Goal: Task Accomplishment & Management: Complete application form

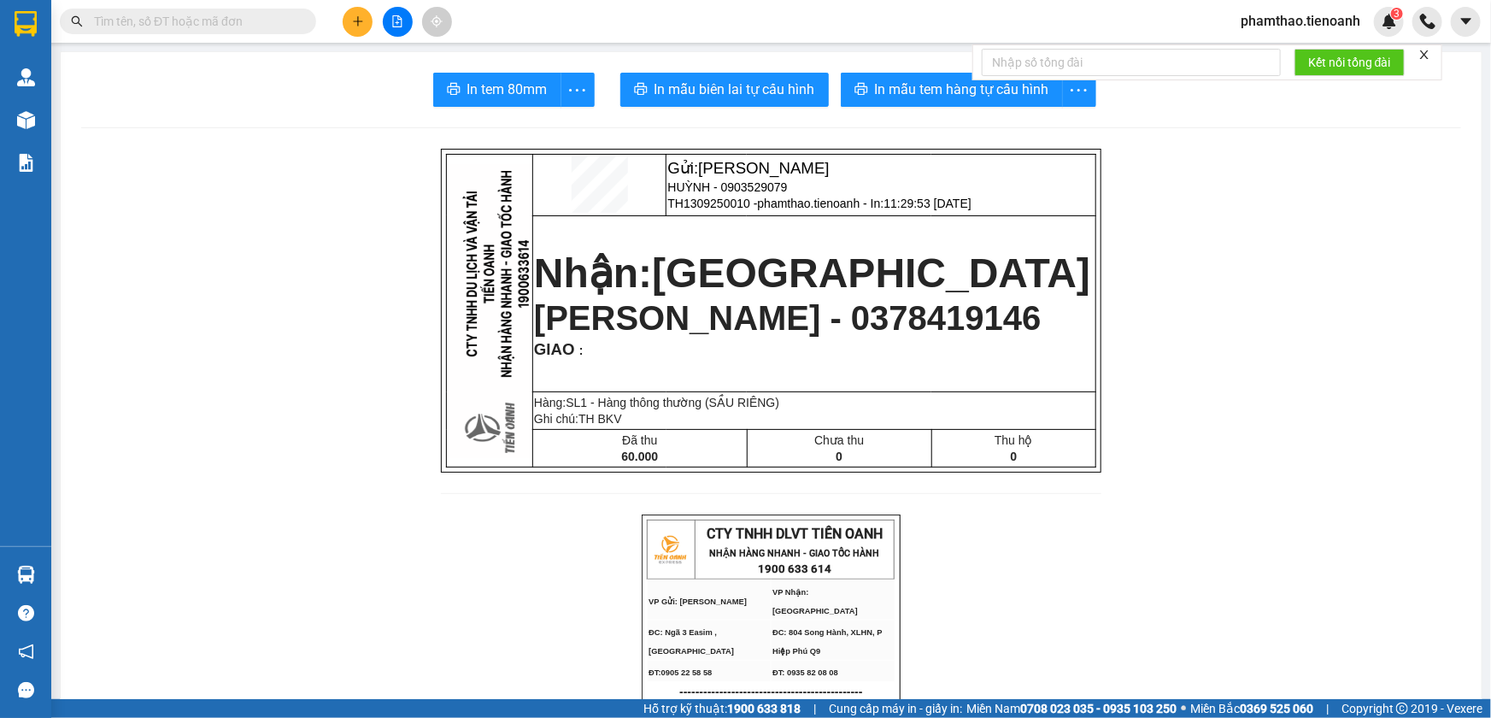
click at [1266, 37] on div "Kết quả tìm kiếm ( 0 ) Bộ lọc No Data phamthao.tienoanh 3" at bounding box center [745, 21] width 1491 height 43
click at [1277, 22] on span "phamthao.tienoanh" at bounding box center [1300, 20] width 147 height 21
click at [1273, 44] on span "Đăng xuất" at bounding box center [1307, 53] width 111 height 19
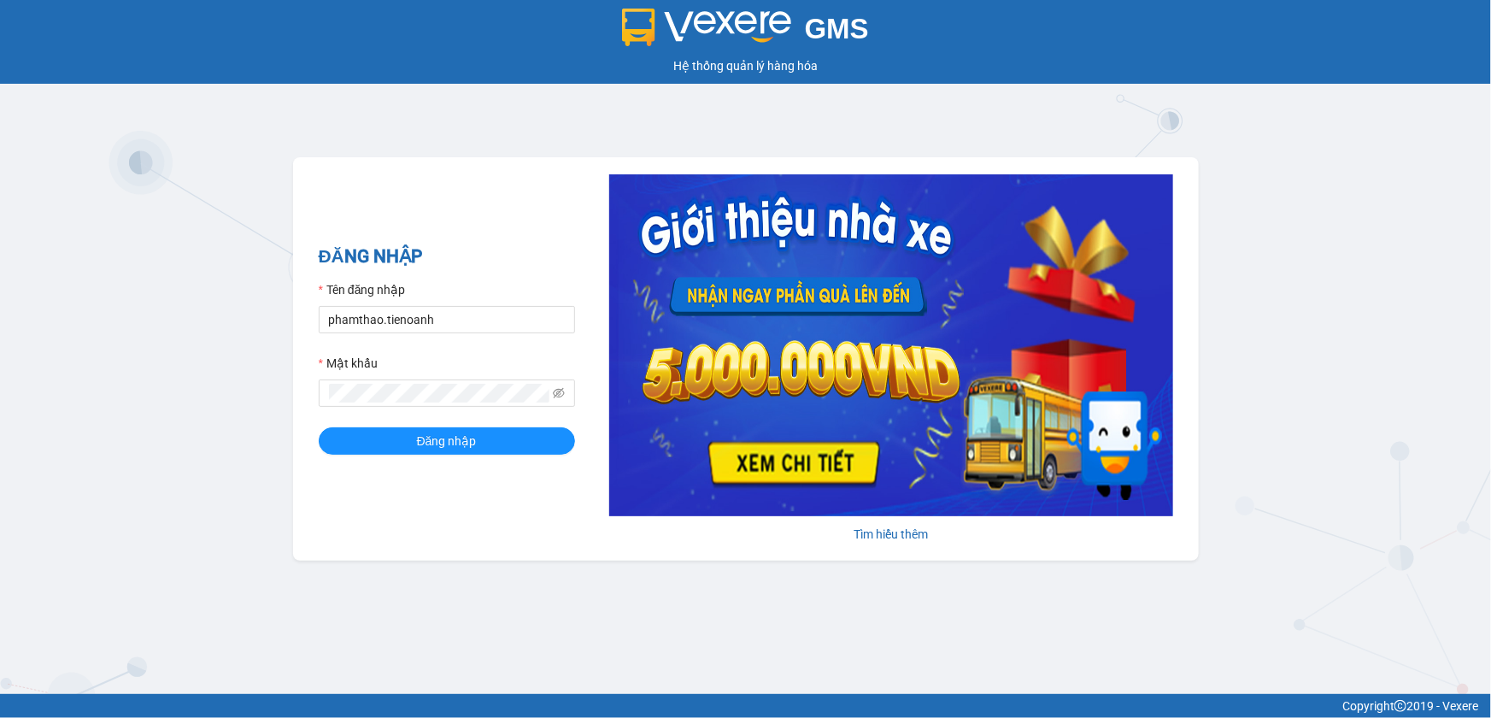
click at [408, 304] on div "Tên đăng nhập" at bounding box center [447, 293] width 256 height 26
click at [431, 308] on input "phamthao.tienoanh" at bounding box center [447, 319] width 256 height 27
type input "thuyduyen.tienoanh"
click at [504, 444] on button "Đăng nhập" at bounding box center [447, 440] width 256 height 27
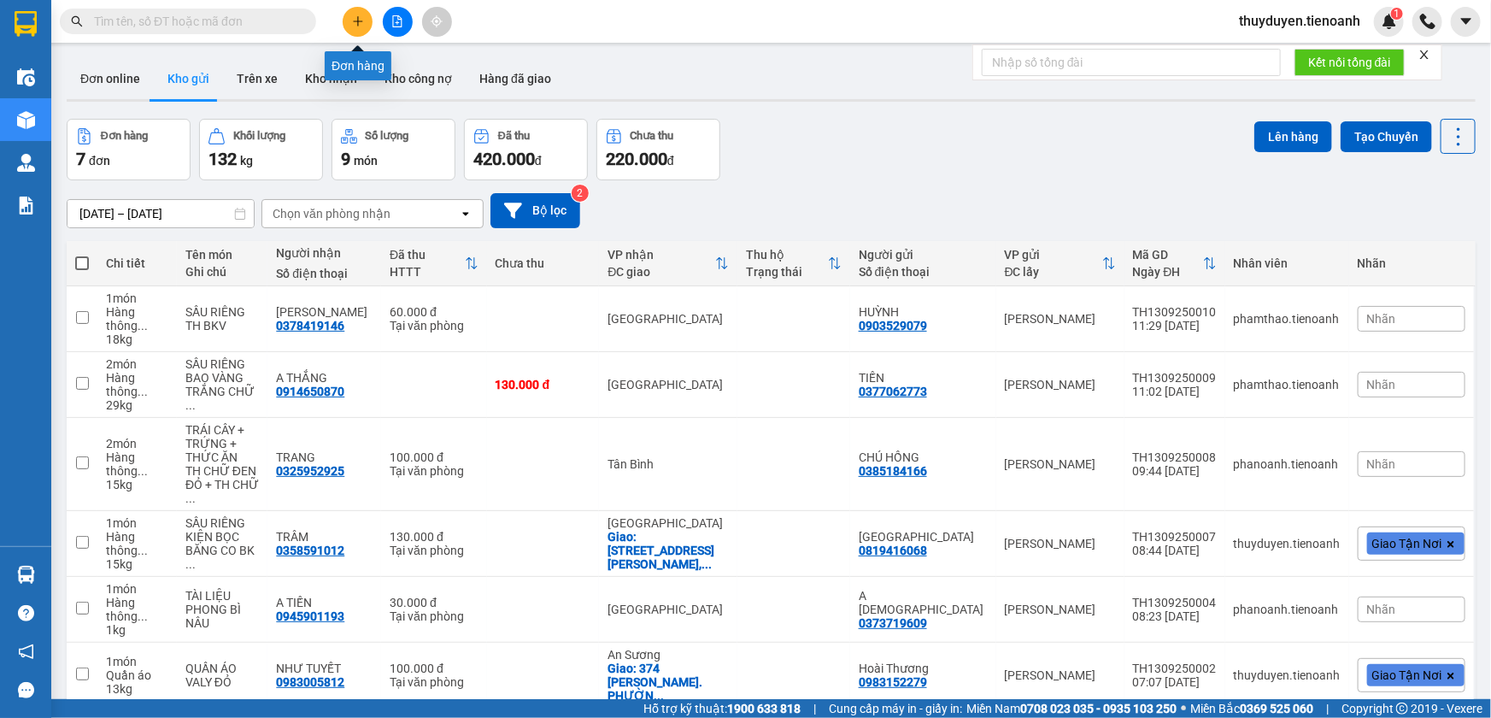
click at [363, 31] on button at bounding box center [358, 22] width 30 height 30
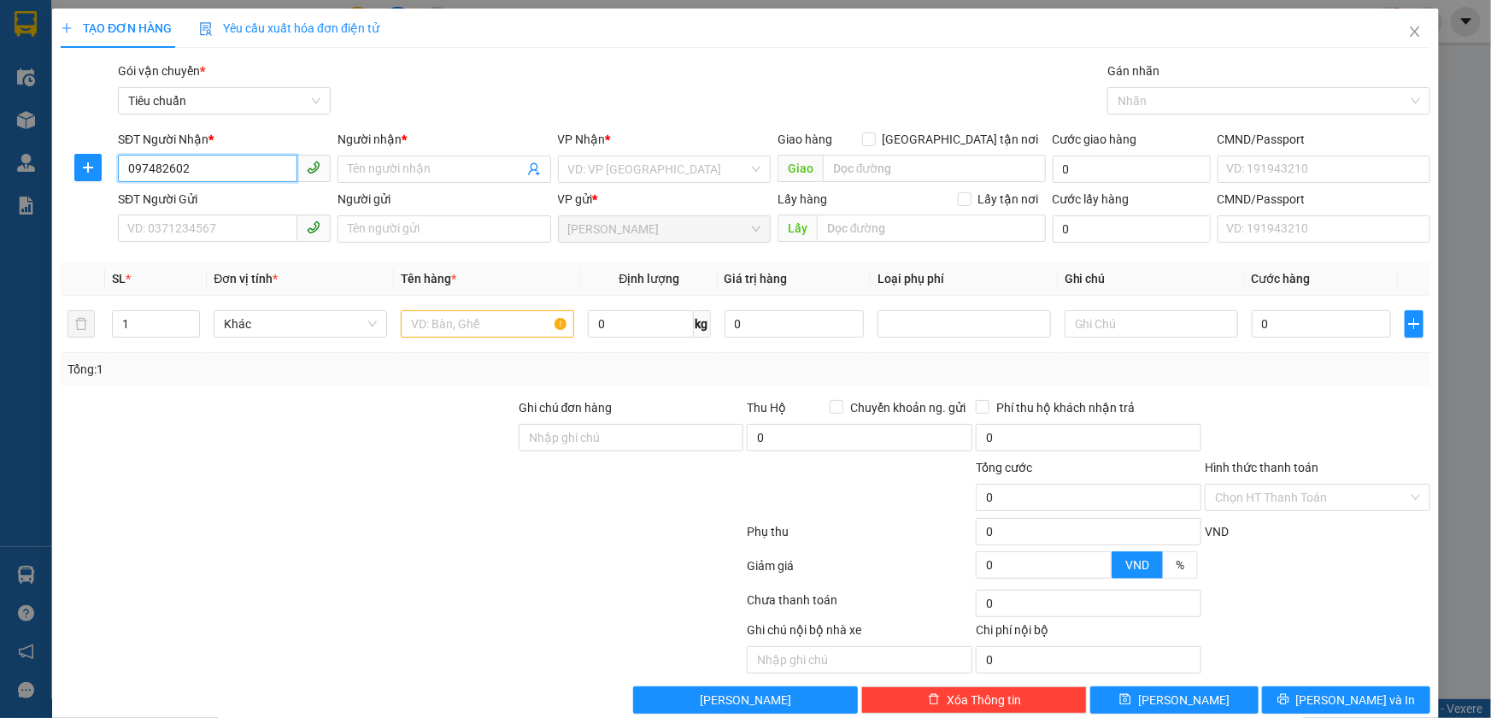
type input "0974826024"
click at [259, 195] on div "0974826024 - HIẾU" at bounding box center [222, 203] width 190 height 19
type input "HIẾU"
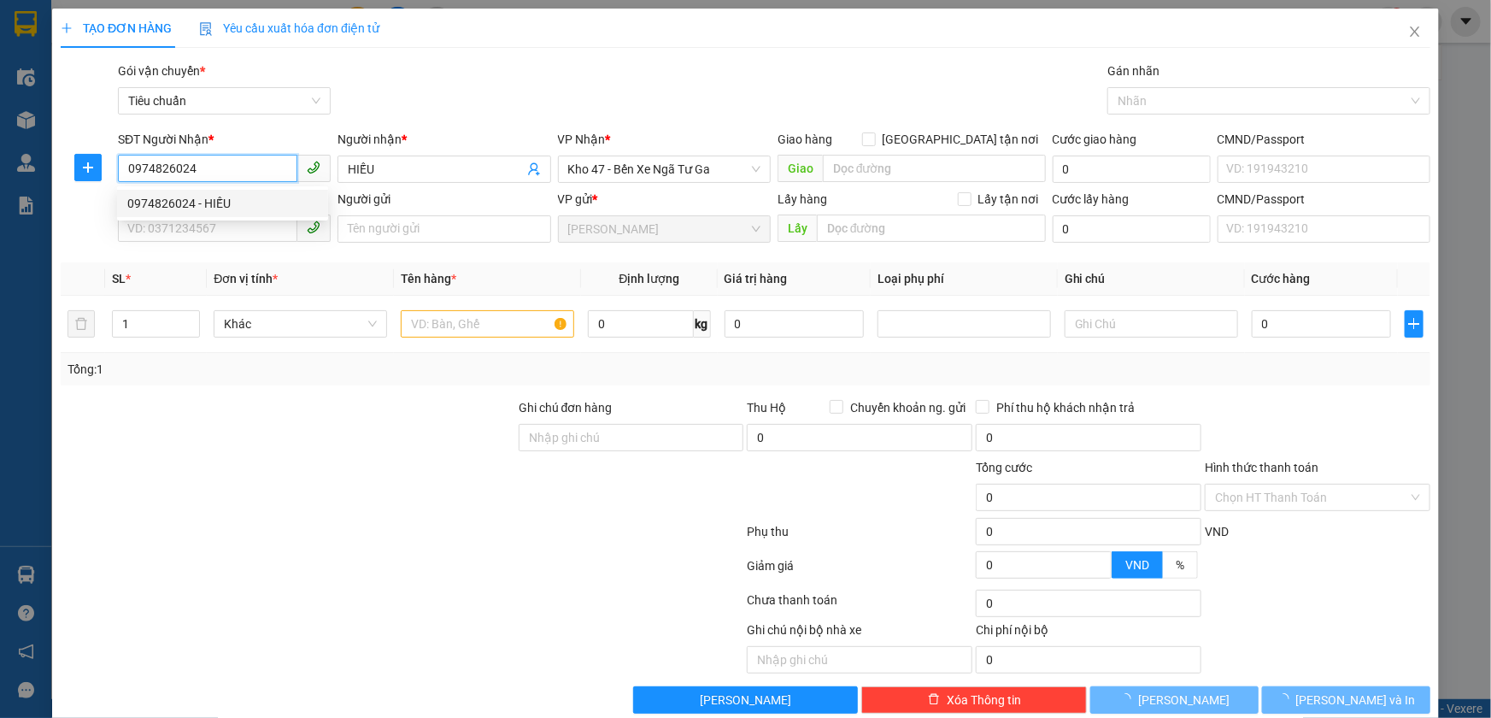
type input "50.000"
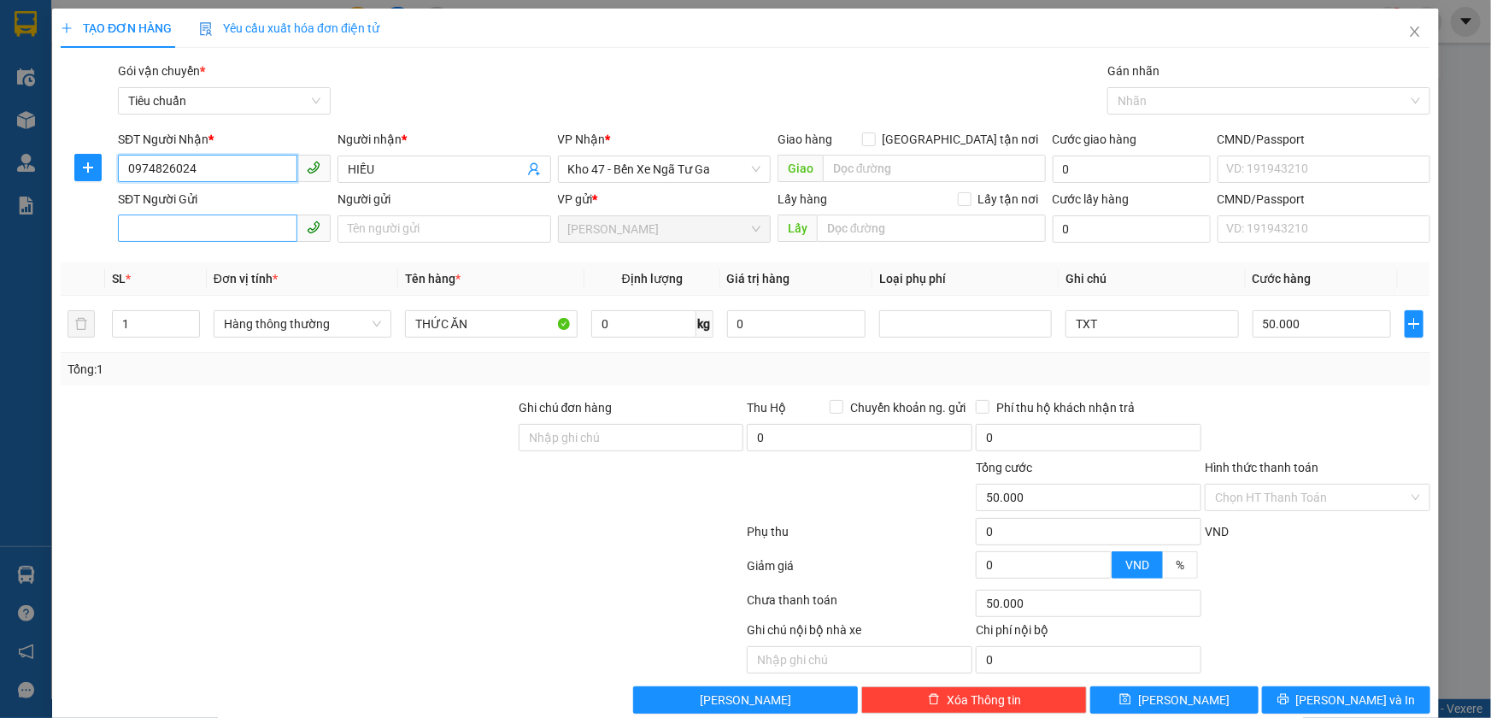
type input "0974826024"
click at [254, 222] on input "SĐT Người Gửi" at bounding box center [207, 227] width 179 height 27
click at [231, 261] on div "0702390116 - XUÂN" at bounding box center [222, 263] width 190 height 19
type input "0702390116"
type input "XUÂN"
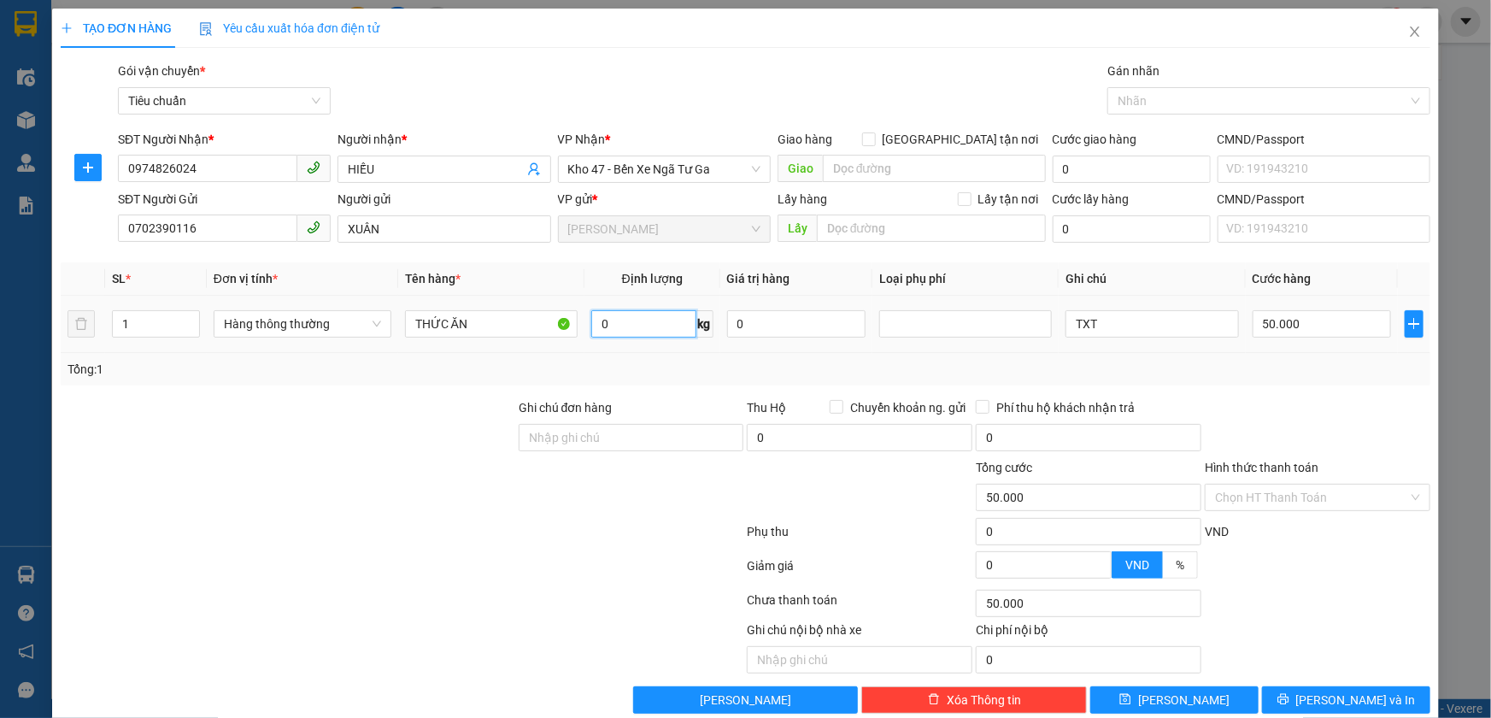
click at [624, 318] on input "0" at bounding box center [643, 323] width 105 height 27
type input "8"
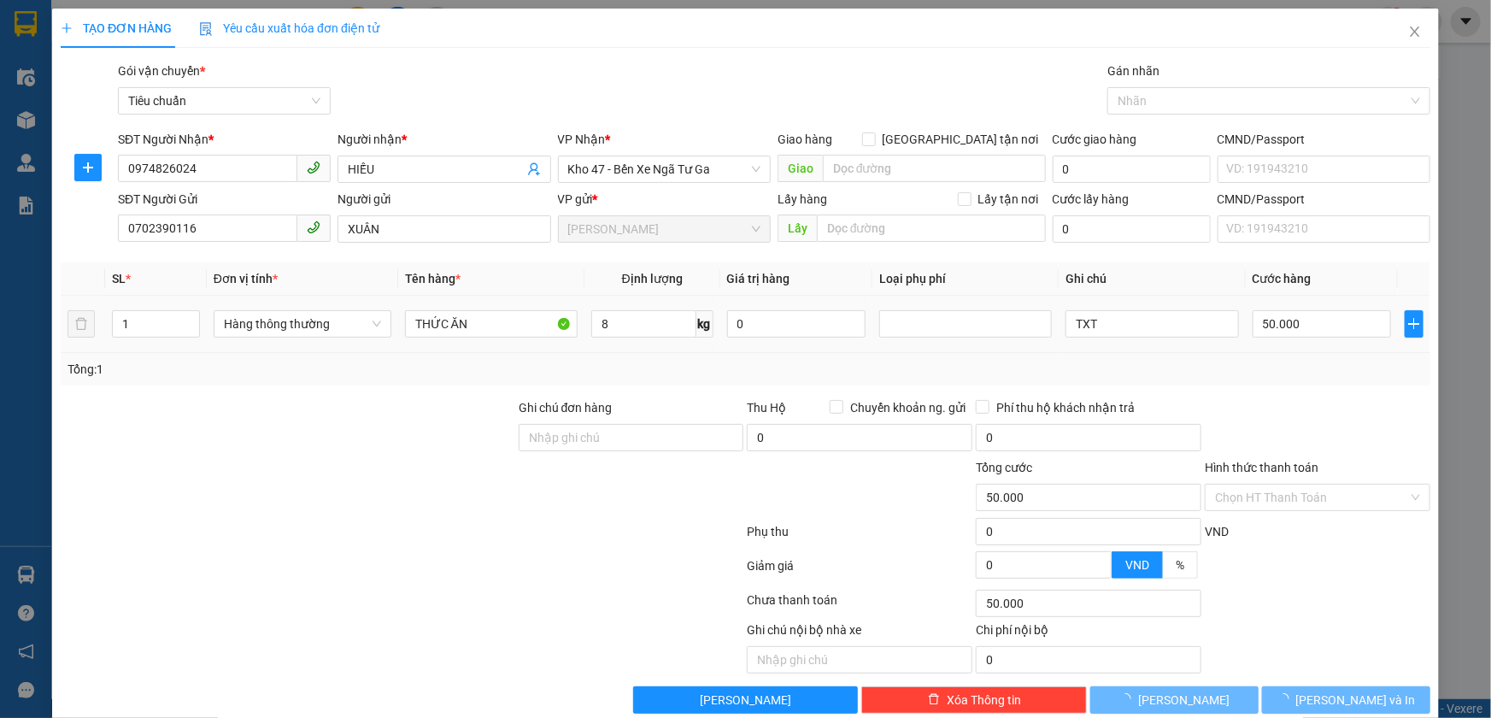
drag, startPoint x: 791, startPoint y: 365, endPoint x: 1058, endPoint y: 304, distance: 273.3
click at [799, 362] on div "Tổng: 1" at bounding box center [745, 369] width 1356 height 19
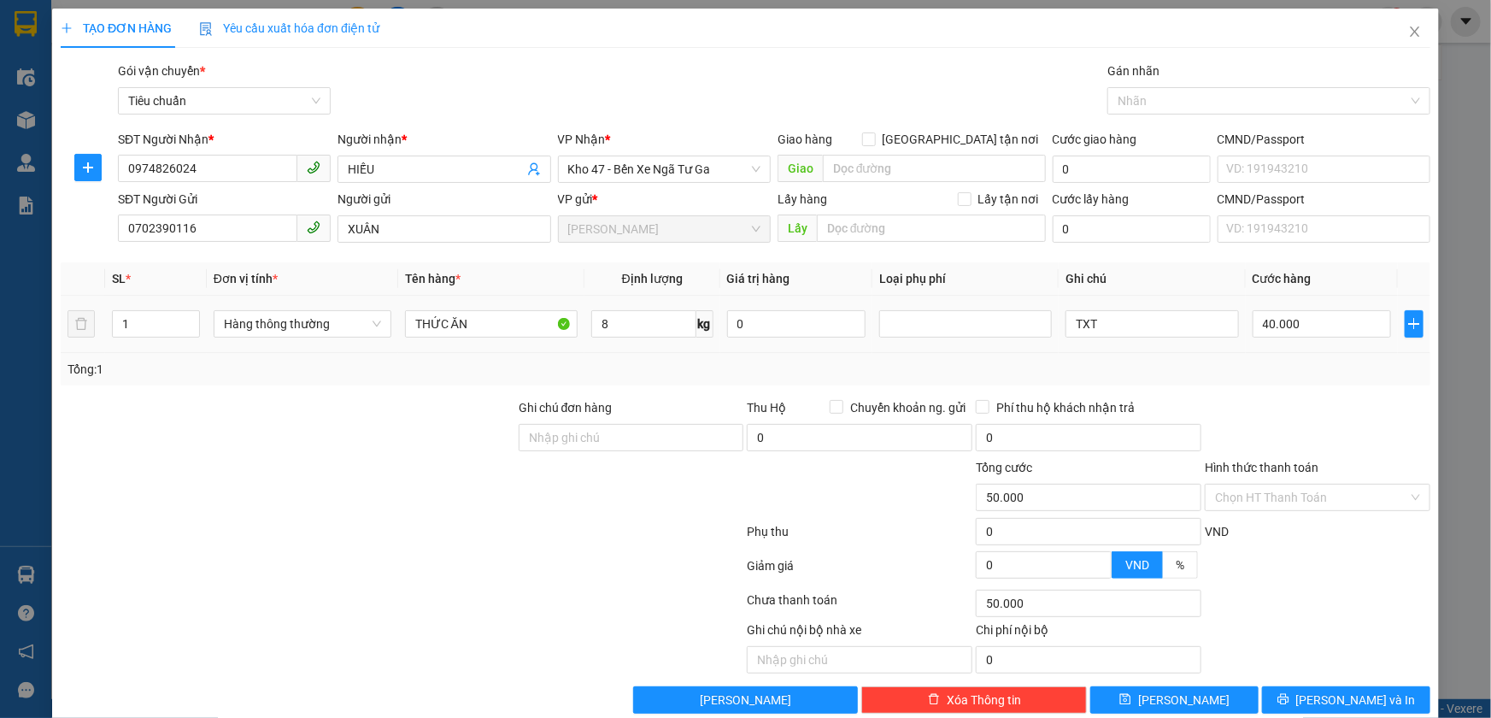
type input "40.000"
drag, startPoint x: 1083, startPoint y: 314, endPoint x: 1052, endPoint y: 322, distance: 31.7
click at [1058, 322] on td "TXT" at bounding box center [1151, 324] width 186 height 57
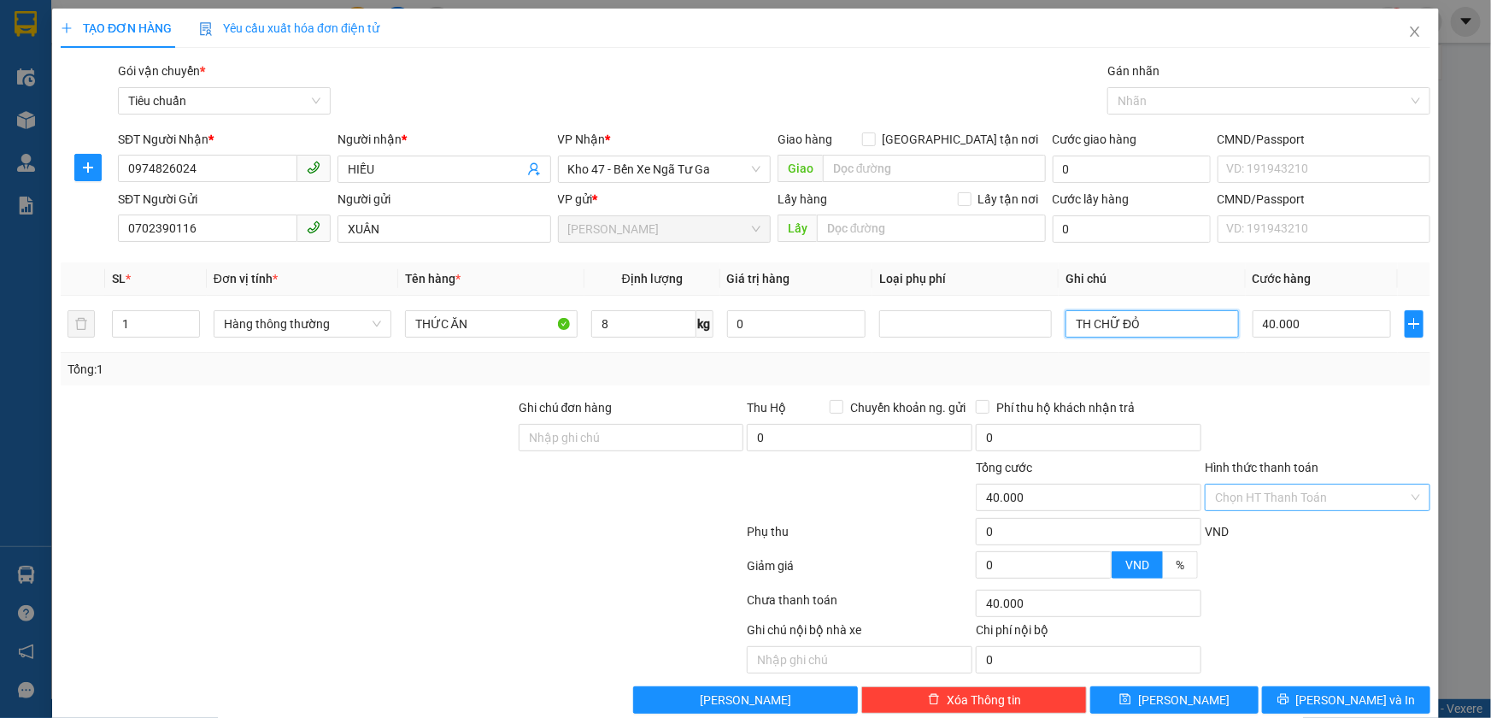
type input "TH CHỮ ĐỎ"
click at [1250, 487] on input "Hình thức thanh toán" at bounding box center [1311, 497] width 193 height 26
click at [1259, 536] on div "Tại văn phòng" at bounding box center [1306, 530] width 202 height 19
type input "0"
click at [1277, 695] on button "[PERSON_NAME] và In" at bounding box center [1346, 699] width 168 height 27
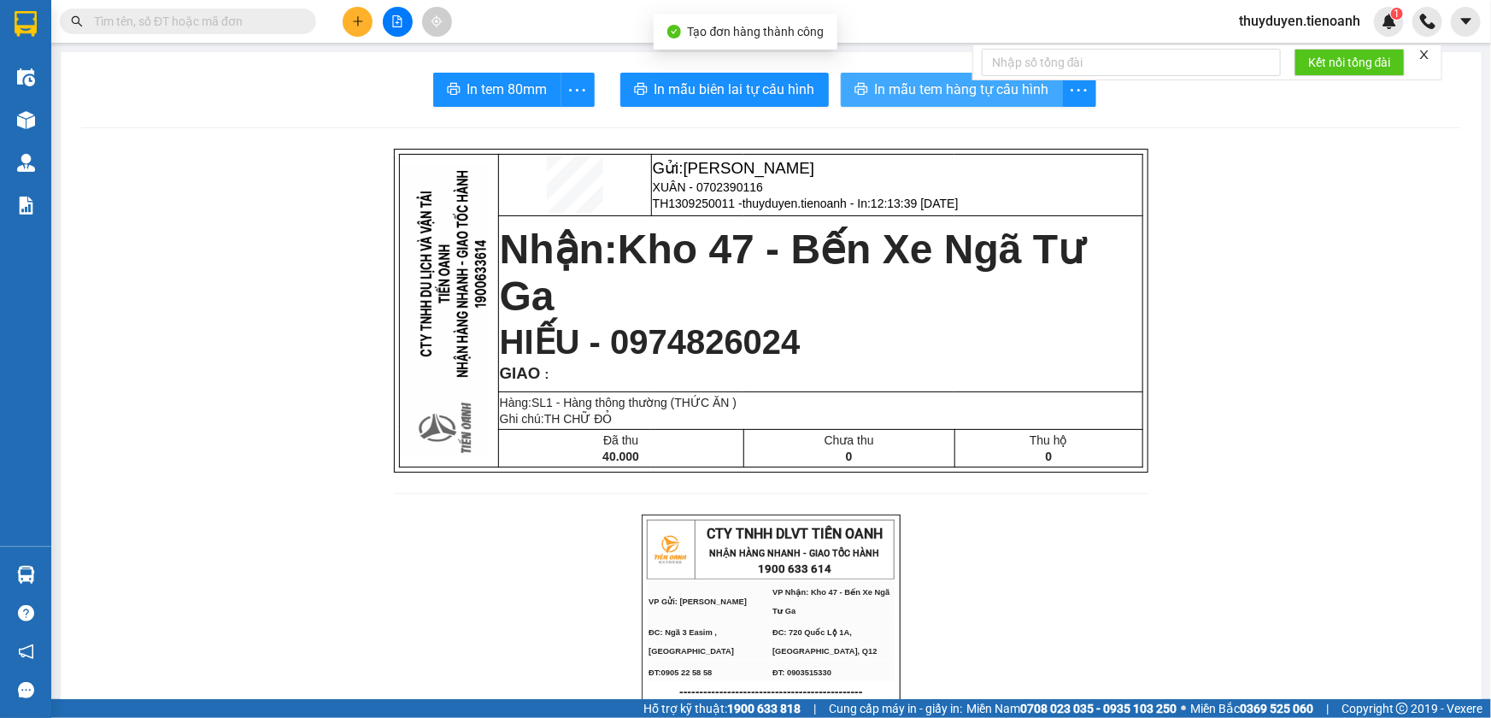
click at [910, 92] on span "In mẫu tem hàng tự cấu hình" at bounding box center [962, 89] width 174 height 21
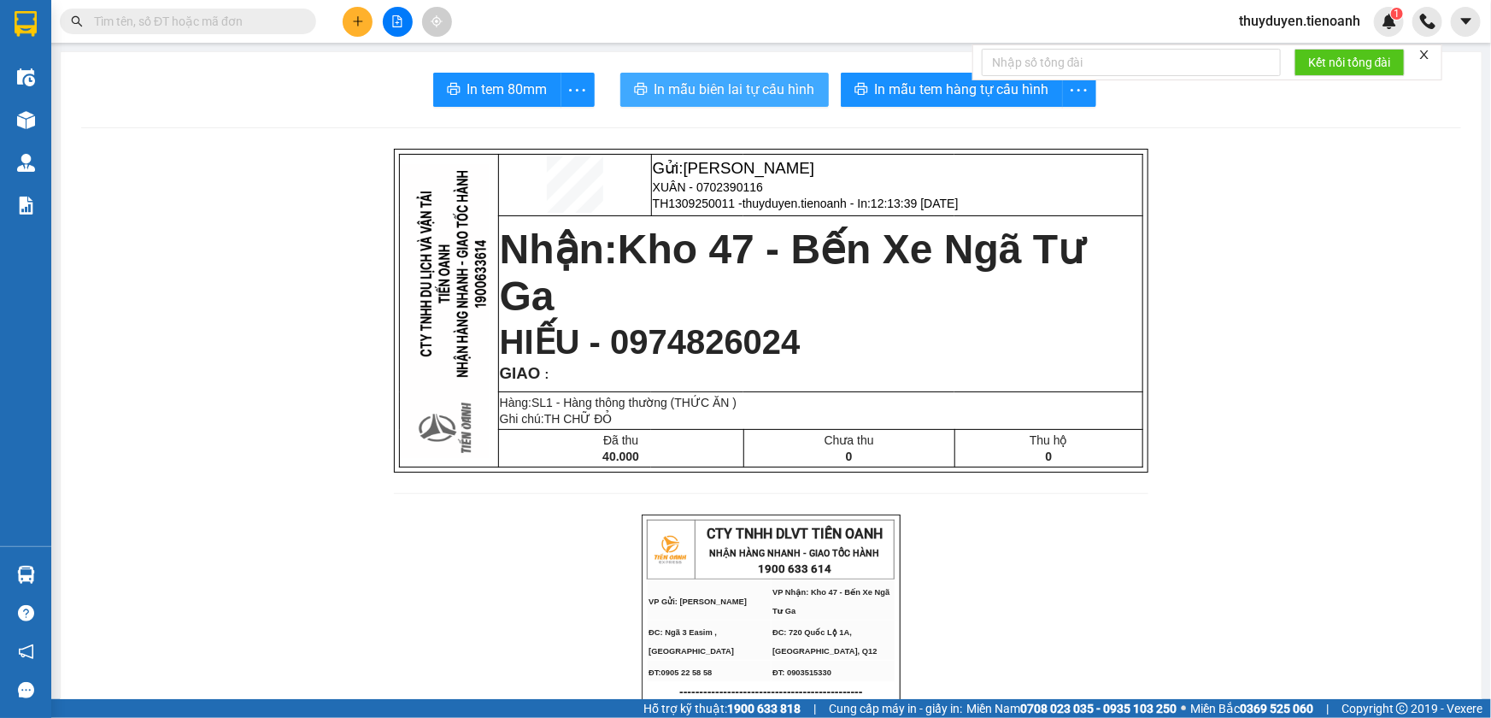
click at [771, 91] on span "In mẫu biên lai tự cấu hình" at bounding box center [734, 89] width 161 height 21
